Goal: Find specific page/section: Find specific page/section

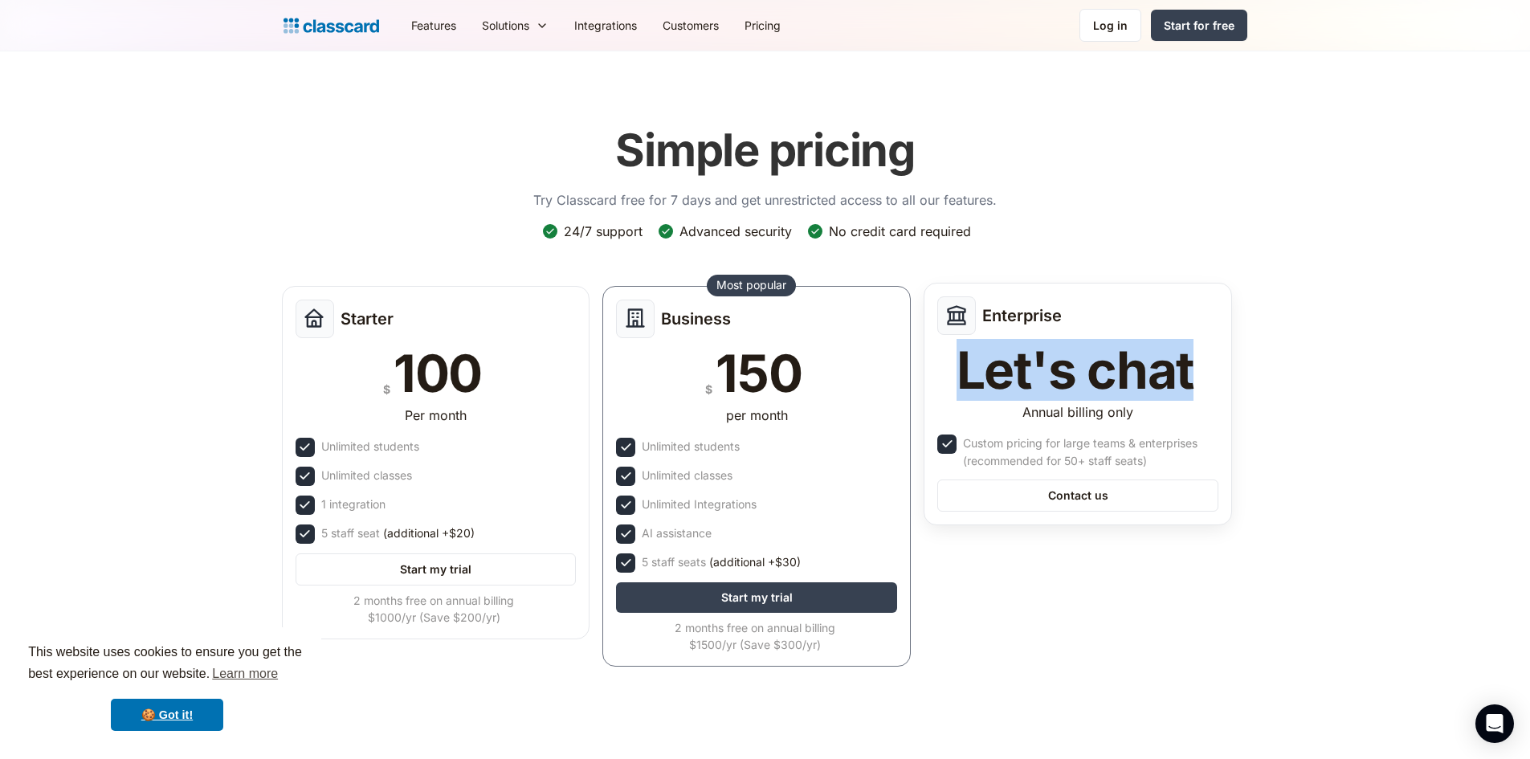
drag, startPoint x: 960, startPoint y: 372, endPoint x: 1186, endPoint y: 369, distance: 226.5
click at [1186, 369] on div "Let's chat" at bounding box center [1075, 369] width 238 height 51
drag, startPoint x: 965, startPoint y: 362, endPoint x: 1203, endPoint y: 374, distance: 238.0
click at [1203, 374] on div "Let's chat" at bounding box center [1077, 369] width 281 height 51
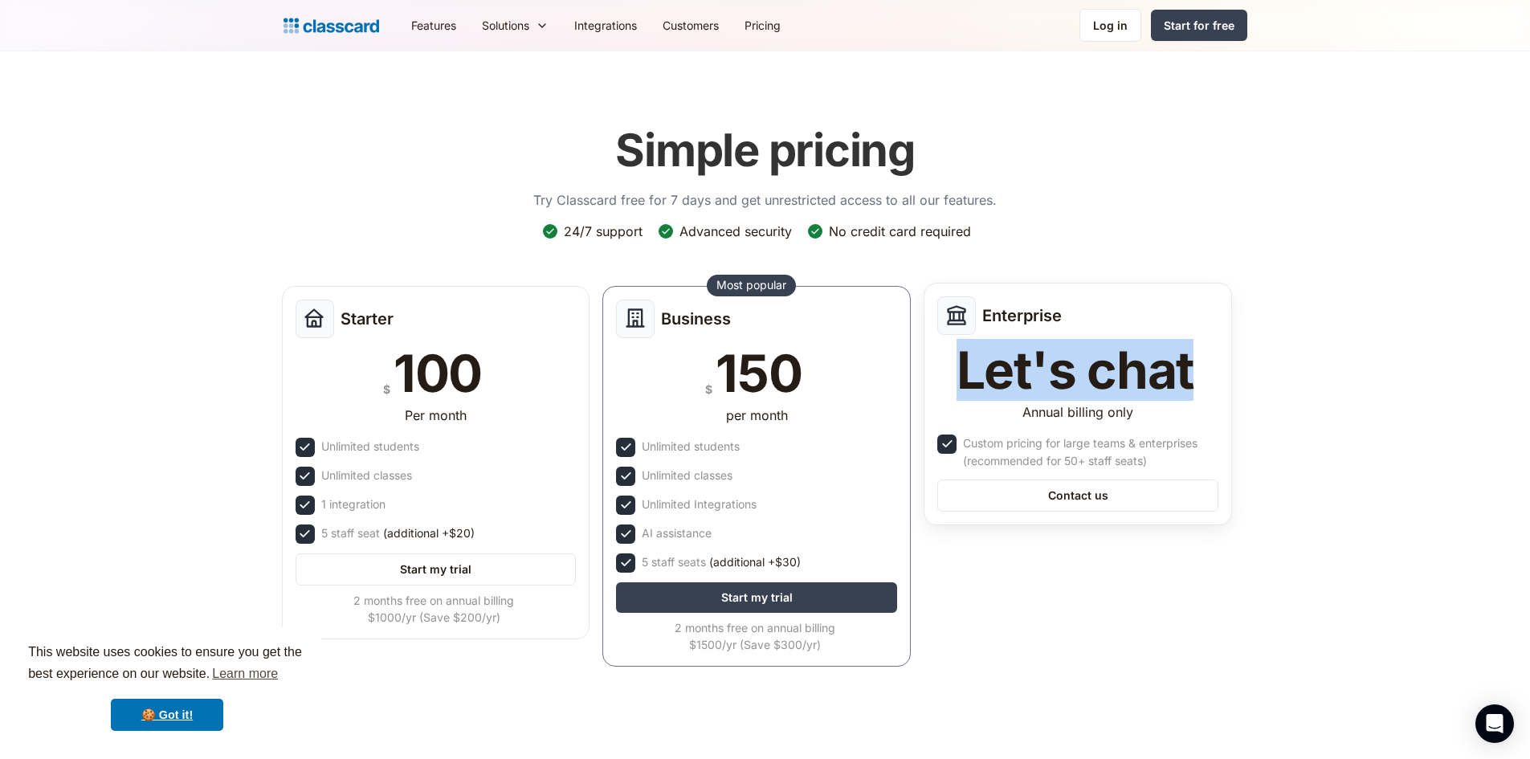
click at [1169, 377] on div "Let's chat" at bounding box center [1075, 369] width 238 height 51
click at [1074, 390] on div "Let's chat" at bounding box center [1075, 369] width 238 height 51
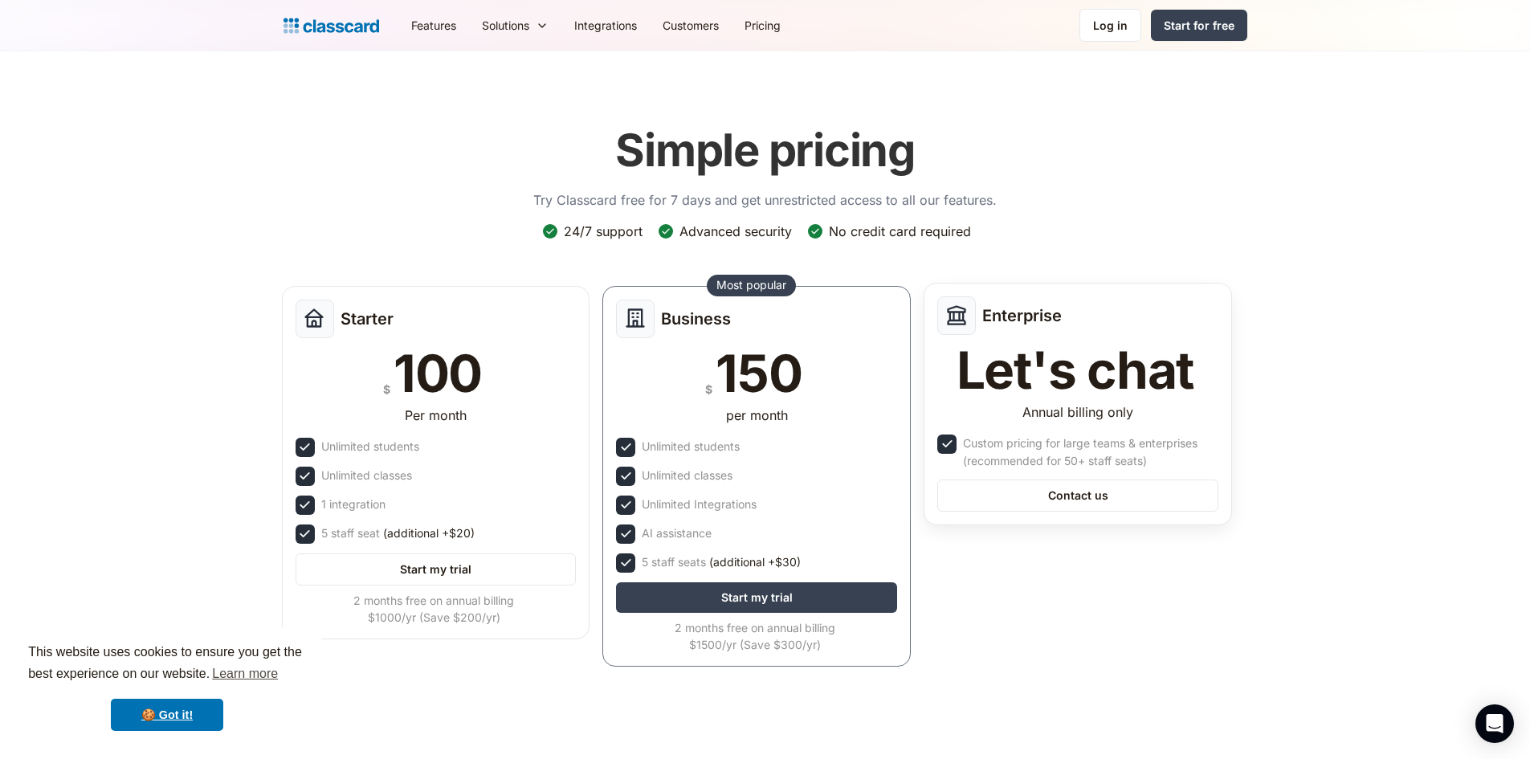
click at [1054, 371] on div "Let's chat" at bounding box center [1075, 369] width 238 height 51
drag, startPoint x: 980, startPoint y: 365, endPoint x: 1135, endPoint y: 369, distance: 155.8
click at [1135, 369] on div "Let's chat" at bounding box center [1075, 369] width 238 height 51
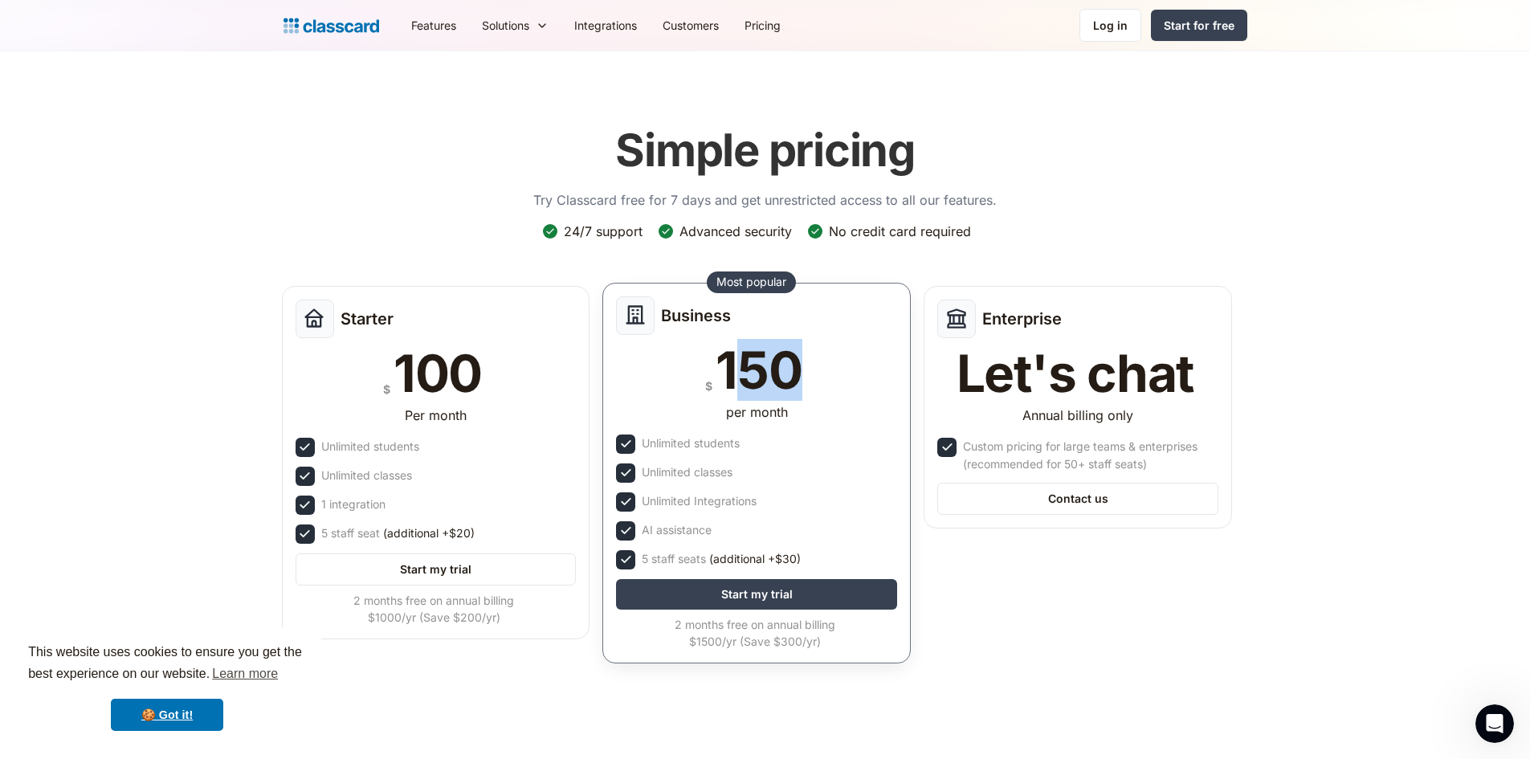
drag, startPoint x: 727, startPoint y: 365, endPoint x: 833, endPoint y: 383, distance: 106.8
click at [833, 383] on div "$ 150" at bounding box center [756, 369] width 281 height 51
click at [766, 389] on div "150" at bounding box center [758, 369] width 86 height 51
